Goal: Transaction & Acquisition: Purchase product/service

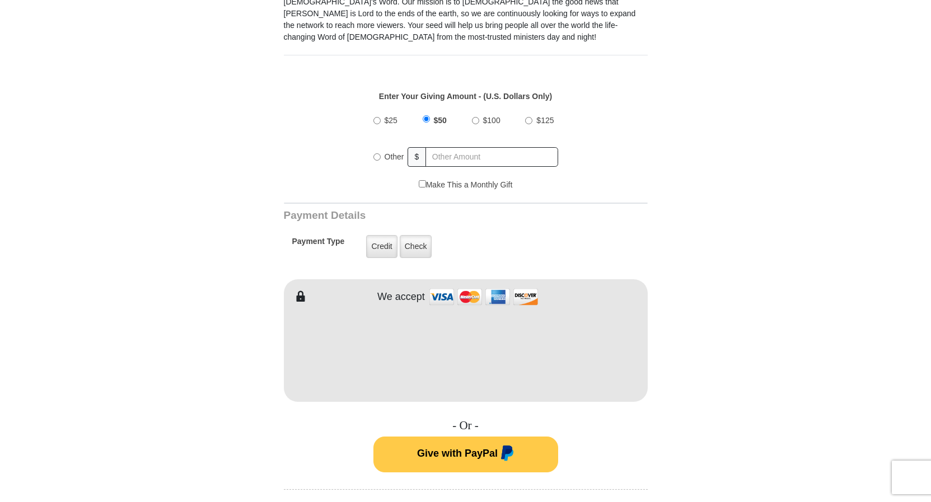
scroll to position [343, 0]
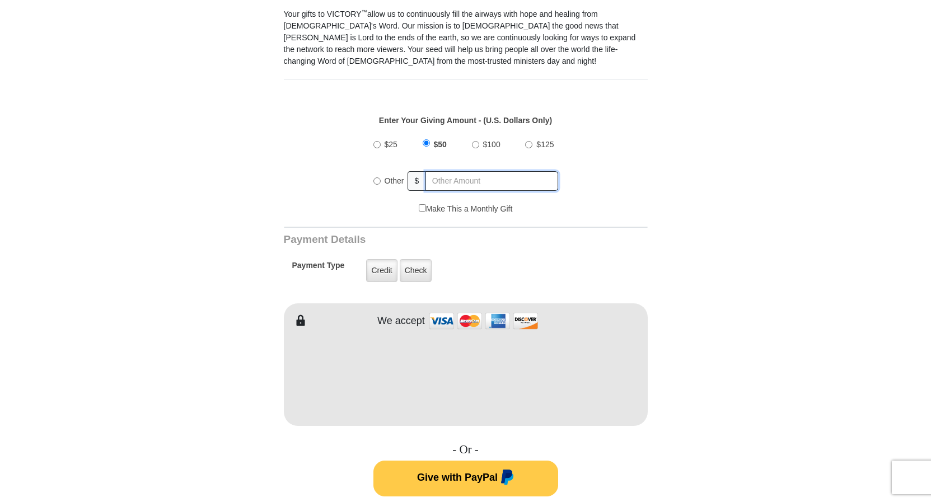
radio input "true"
click at [450, 177] on input "text" at bounding box center [492, 181] width 131 height 20
type input "210"
click at [485, 255] on div "Payment Type Credit Credit Check Check" at bounding box center [430, 271] width 277 height 32
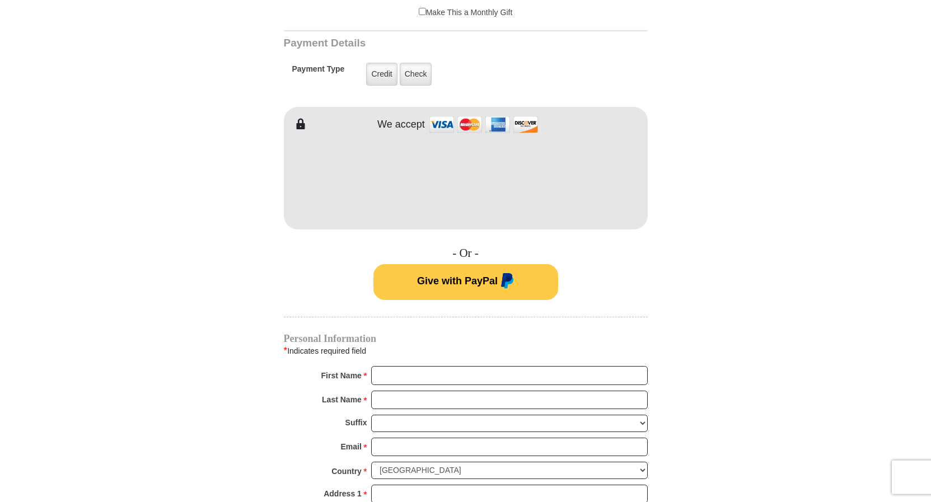
scroll to position [571, 0]
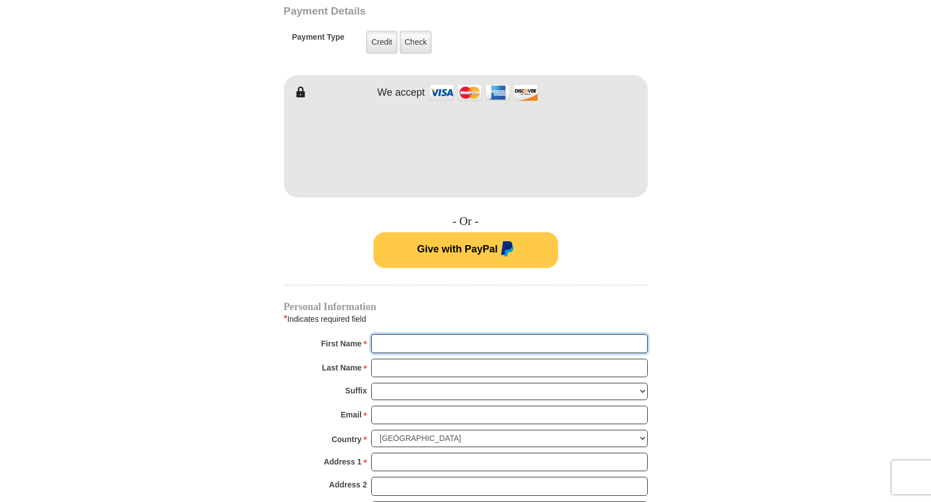
click at [387, 334] on input "First Name *" at bounding box center [509, 343] width 277 height 19
type input "Ken"
type input "Garey"
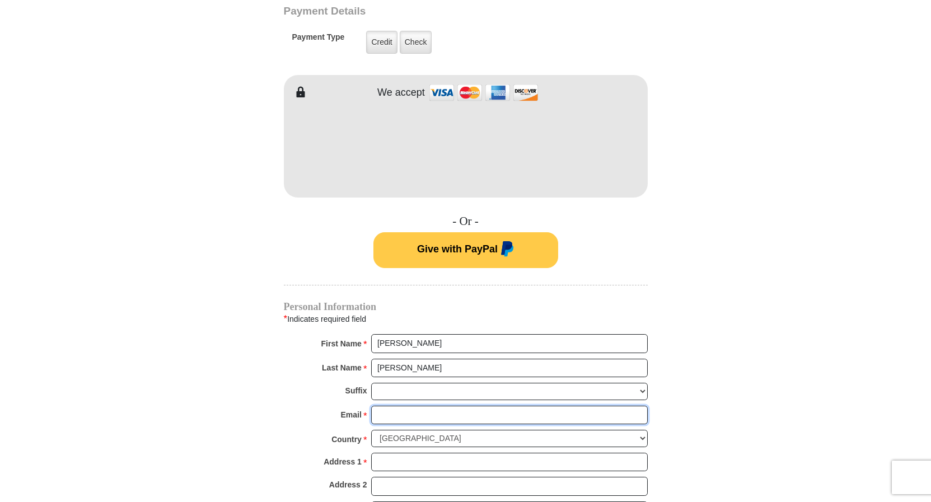
type input "finishlineconst@hotmail.com"
type input "213 suburban Dr"
type input "Billings"
select select "MT"
type input "59101"
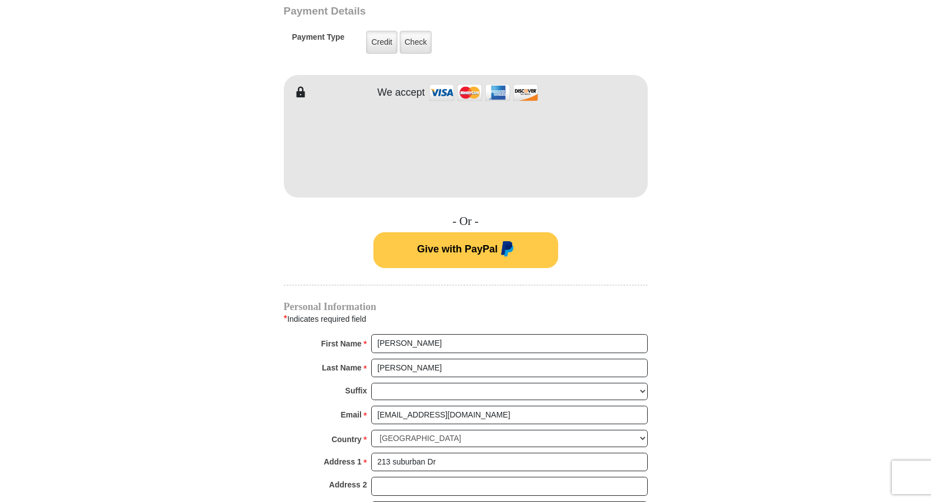
type input "4062810636"
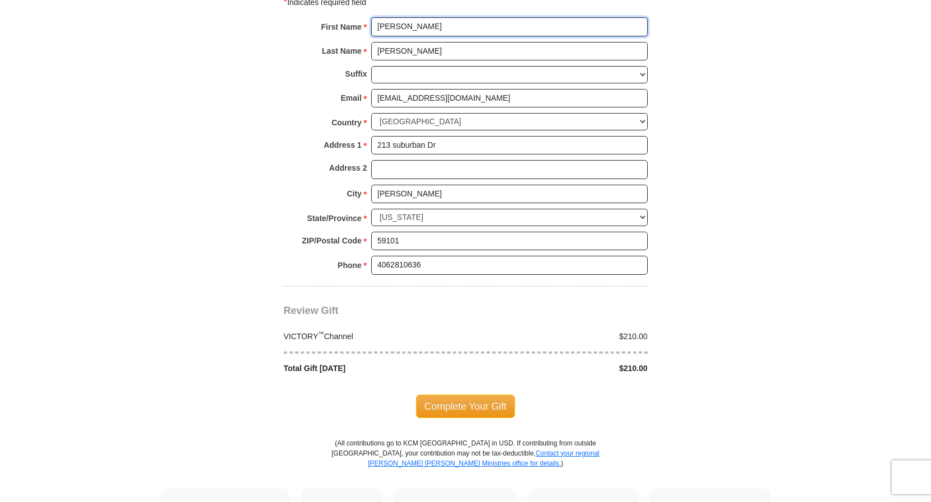
scroll to position [914, 0]
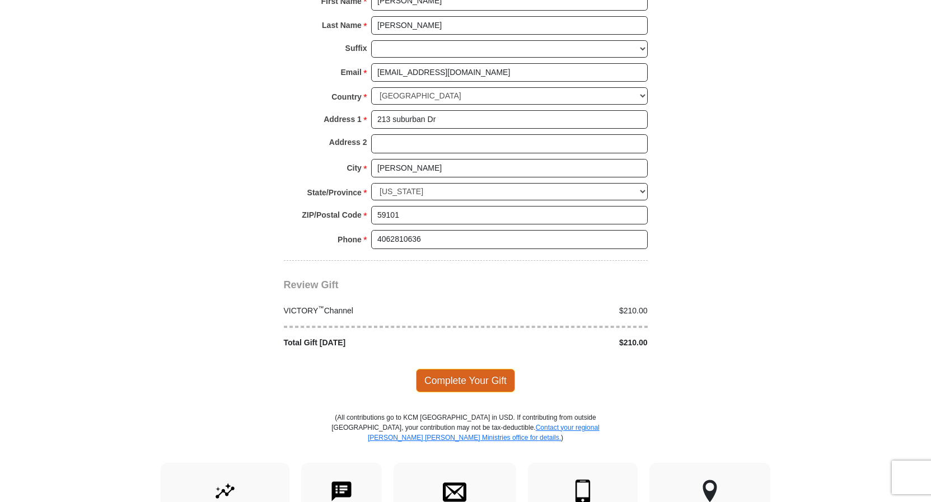
click at [456, 369] on span "Complete Your Gift" at bounding box center [465, 381] width 99 height 24
